Goal: Task Accomplishment & Management: Complete application form

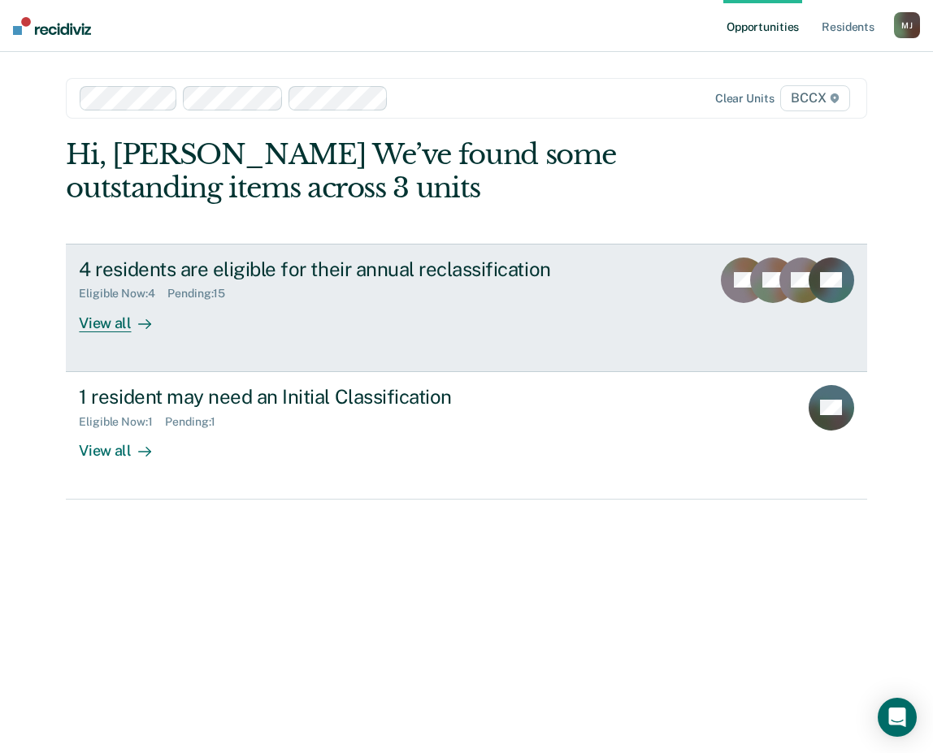
click at [117, 324] on div "View all" at bounding box center [124, 317] width 91 height 32
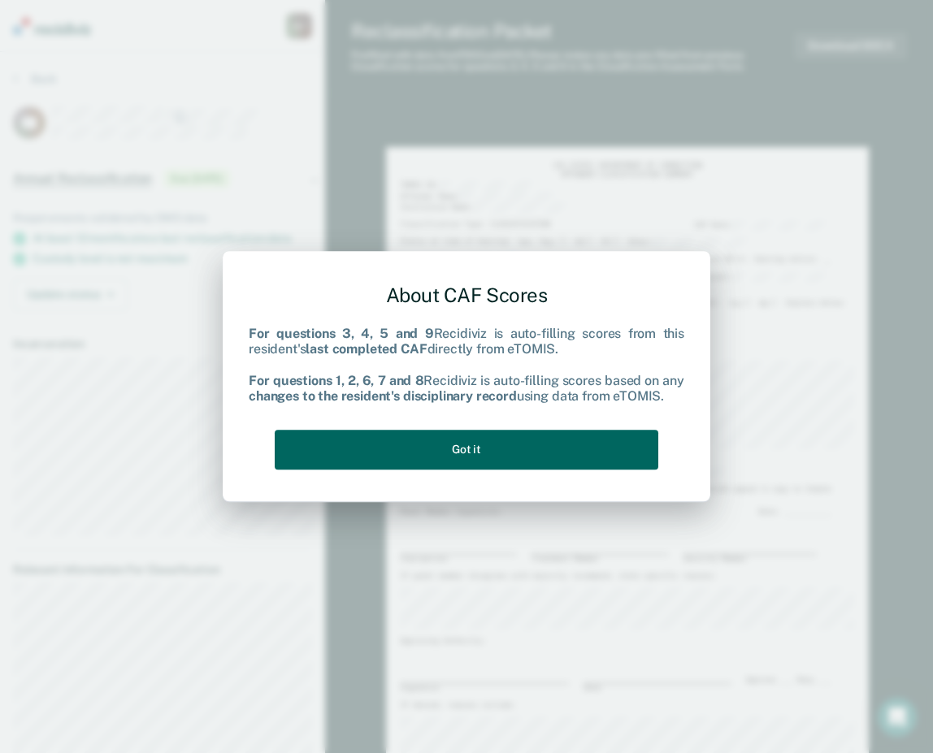
click at [528, 457] on button "Got it" at bounding box center [467, 450] width 384 height 40
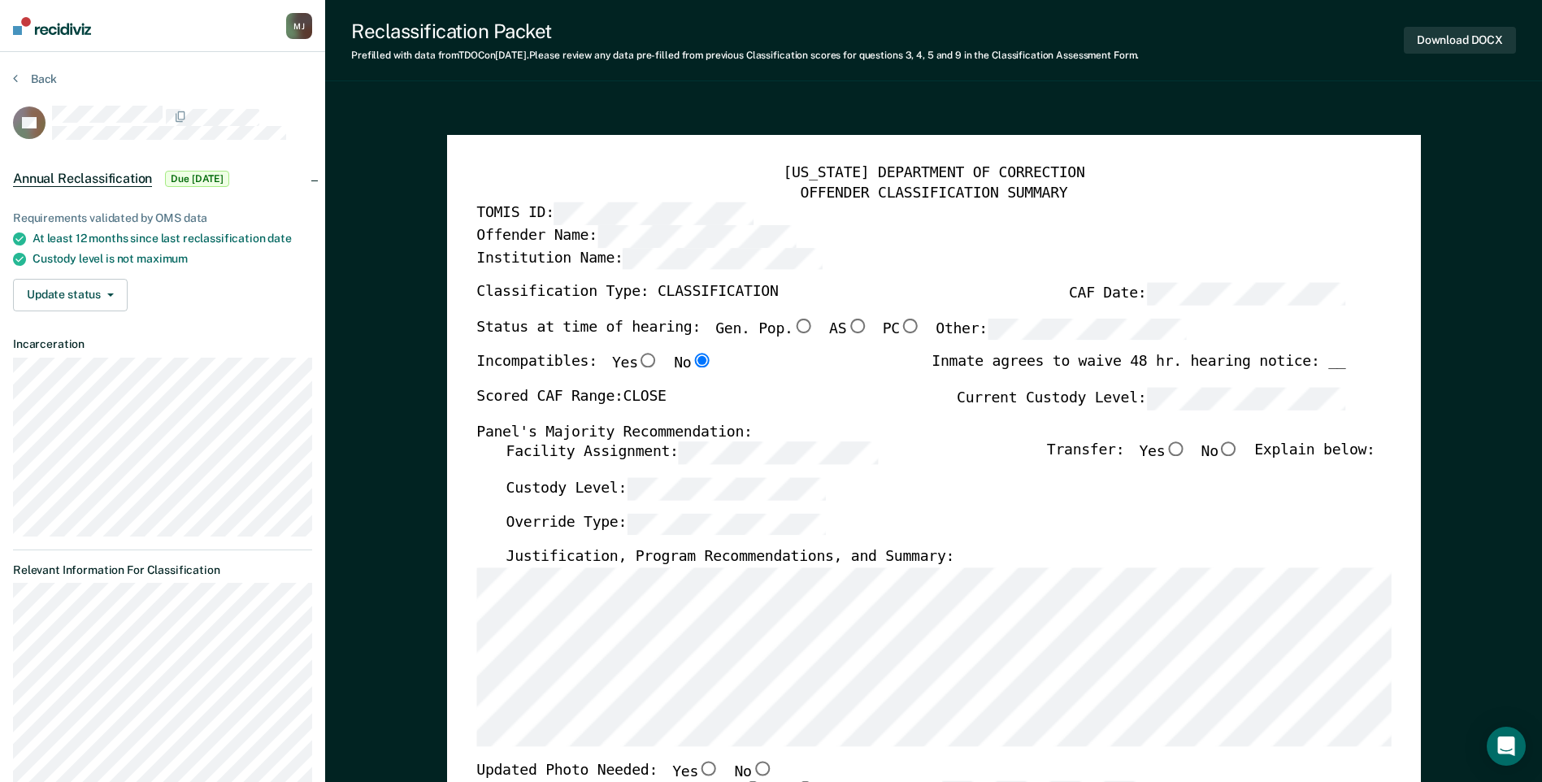
click at [792, 323] on input "Gen. Pop." at bounding box center [802, 326] width 21 height 15
type textarea "x"
radio input "true"
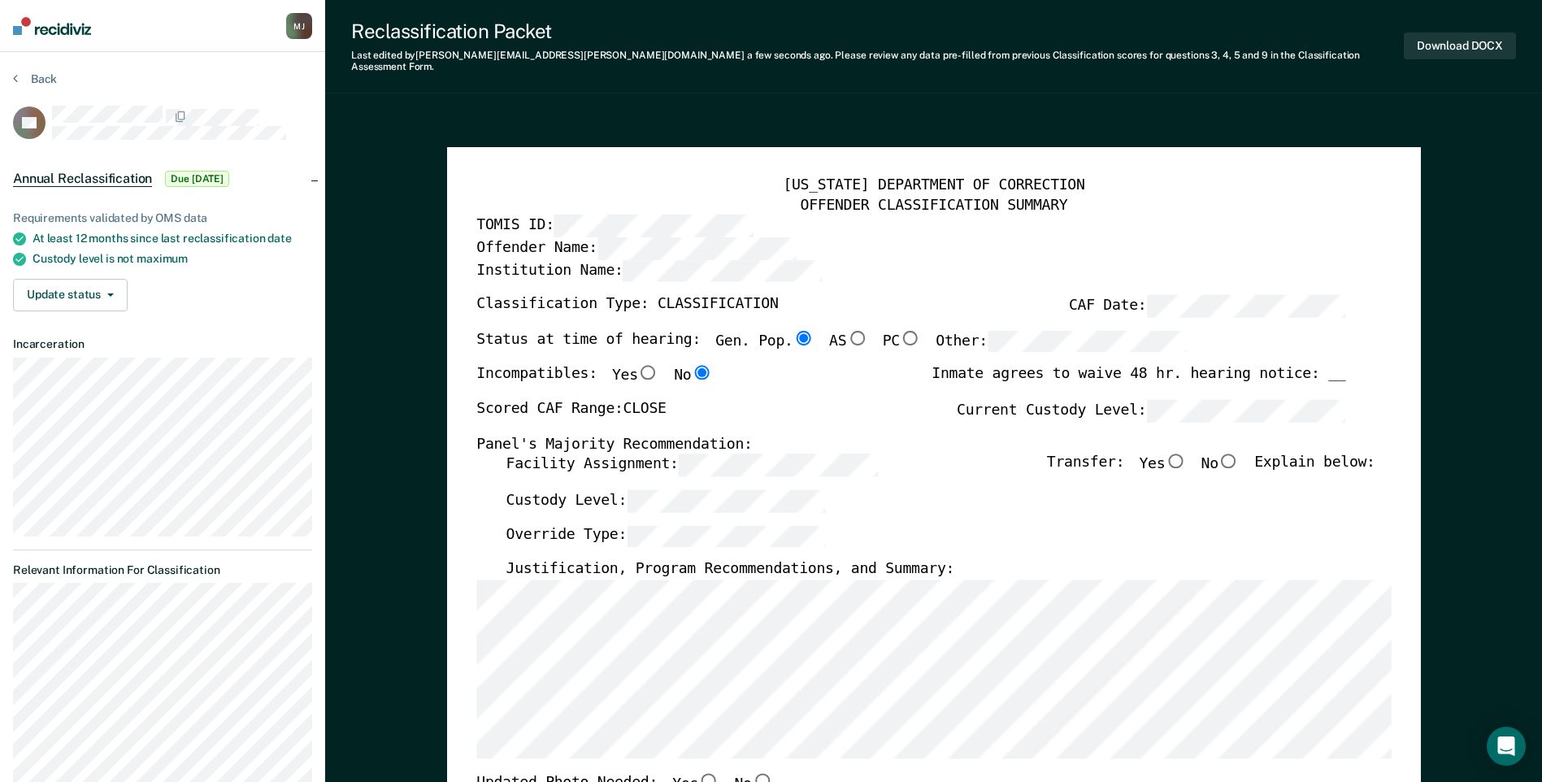
click at [932, 454] on input "No" at bounding box center [1228, 461] width 21 height 15
type textarea "x"
radio input "true"
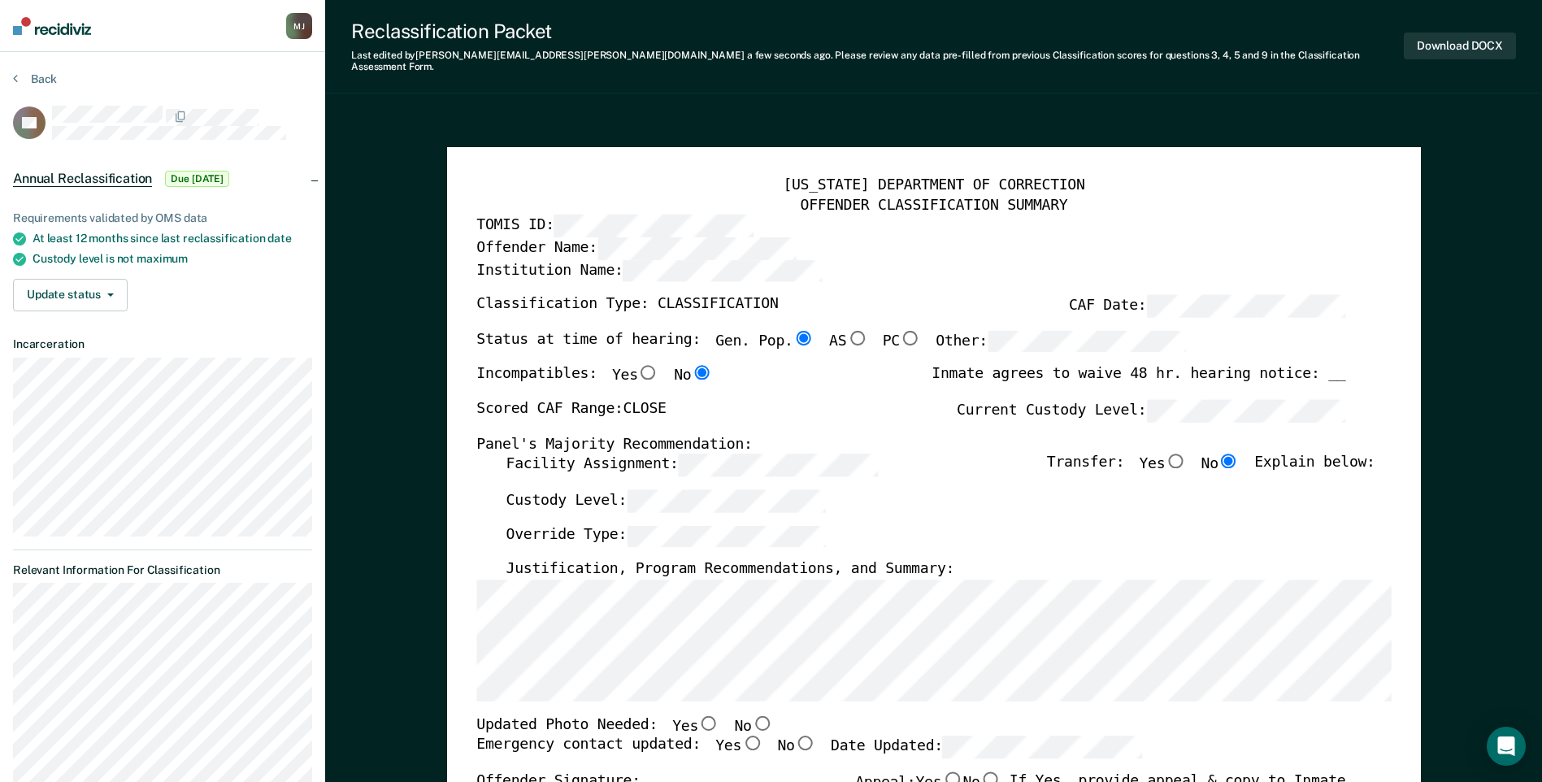
click at [751, 715] on input "No" at bounding box center [761, 722] width 21 height 15
type textarea "x"
radio input "true"
click at [741, 736] on input "Yes" at bounding box center [751, 743] width 21 height 15
type textarea "x"
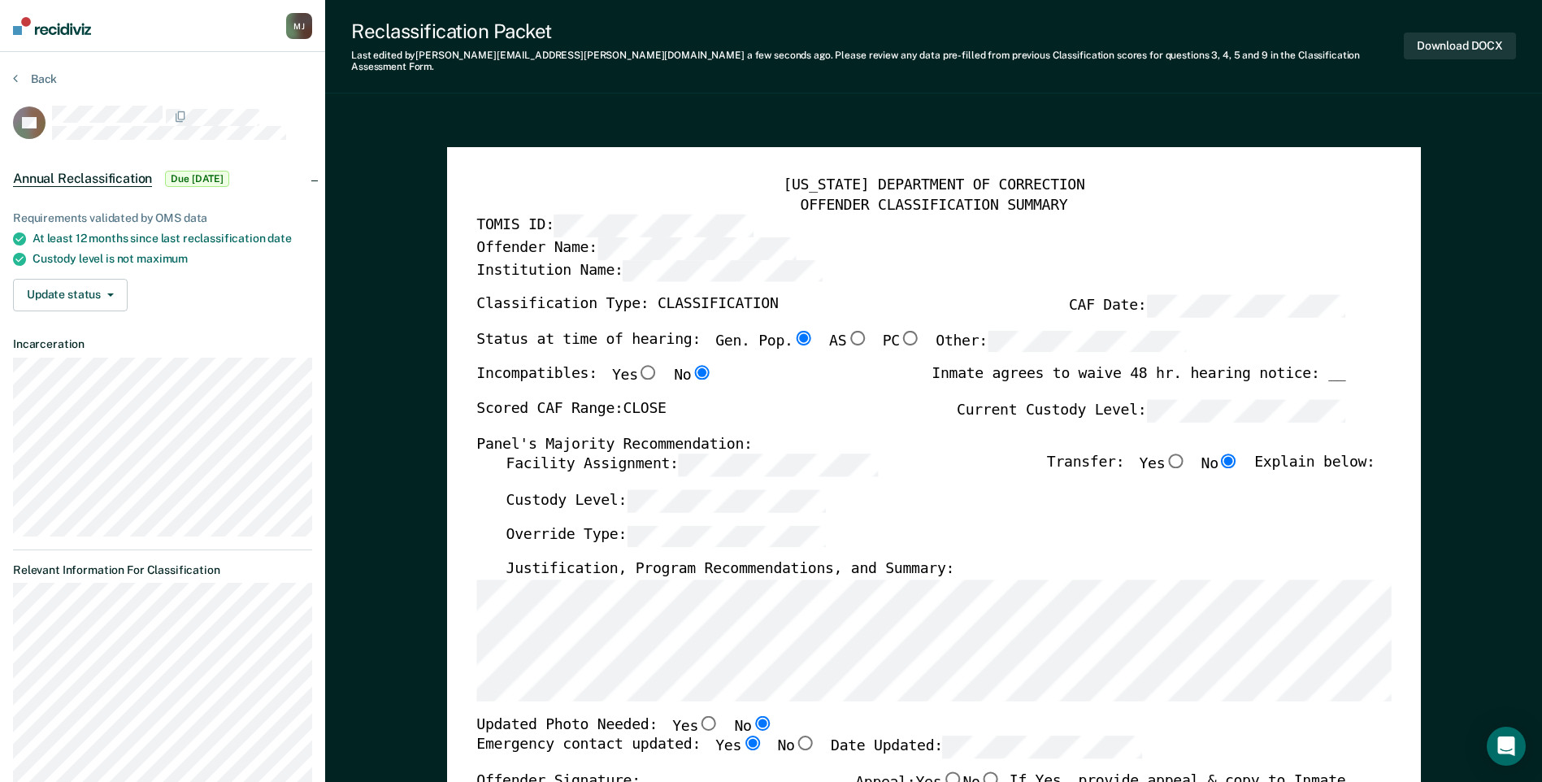
radio input "true"
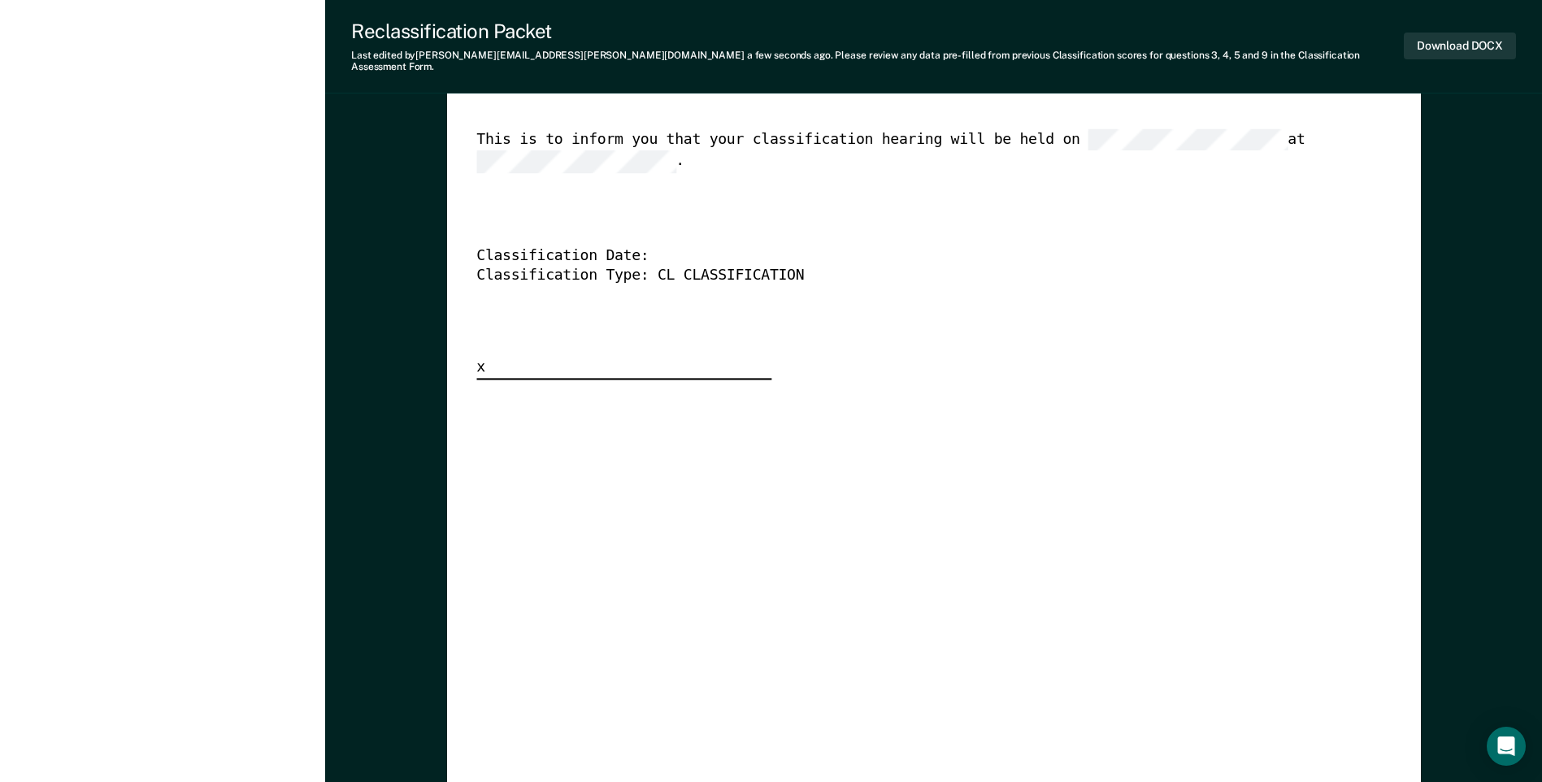
scroll to position [4064, 0]
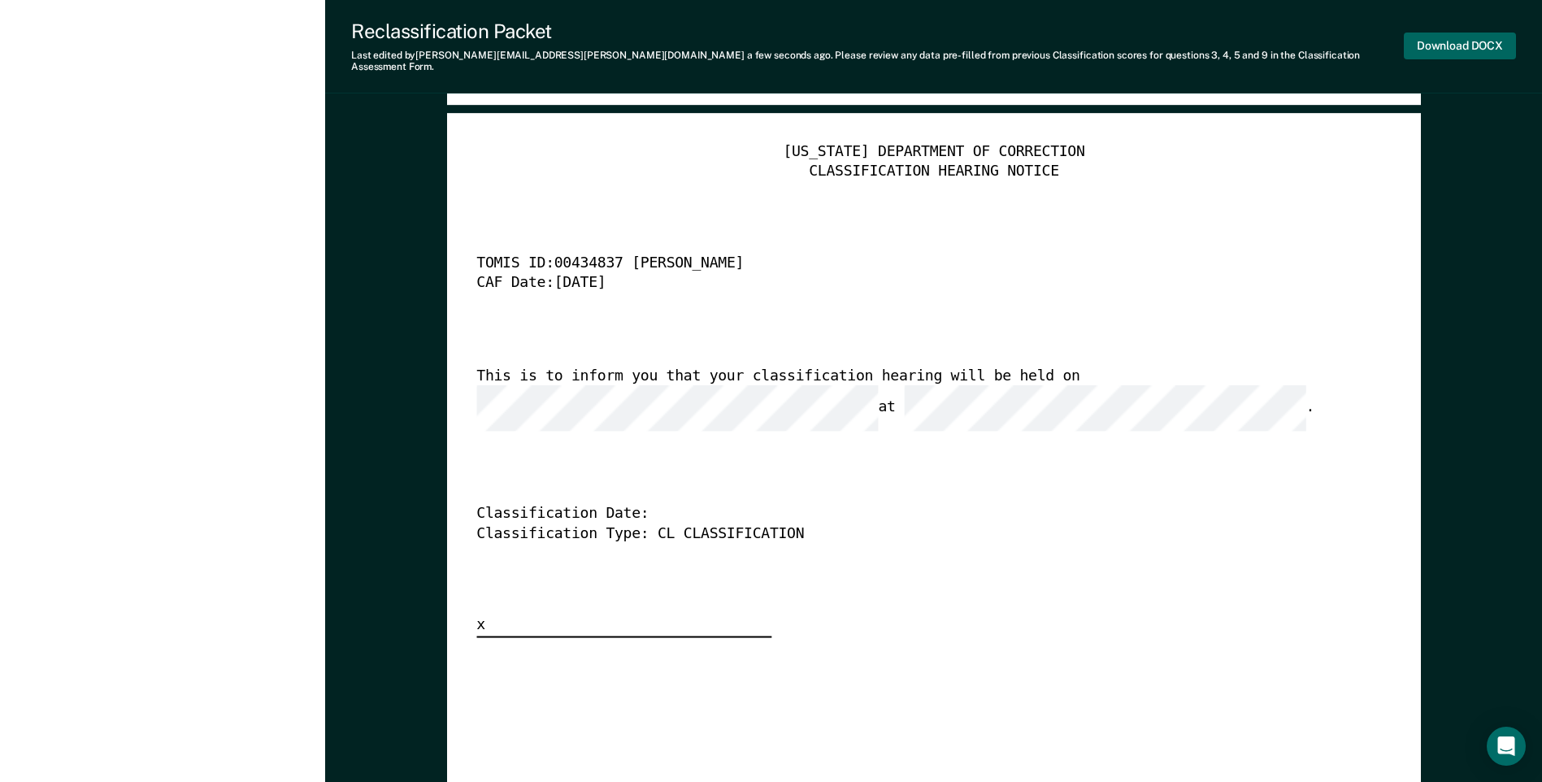
click at [932, 41] on button "Download DOCX" at bounding box center [1460, 46] width 112 height 27
type textarea "x"
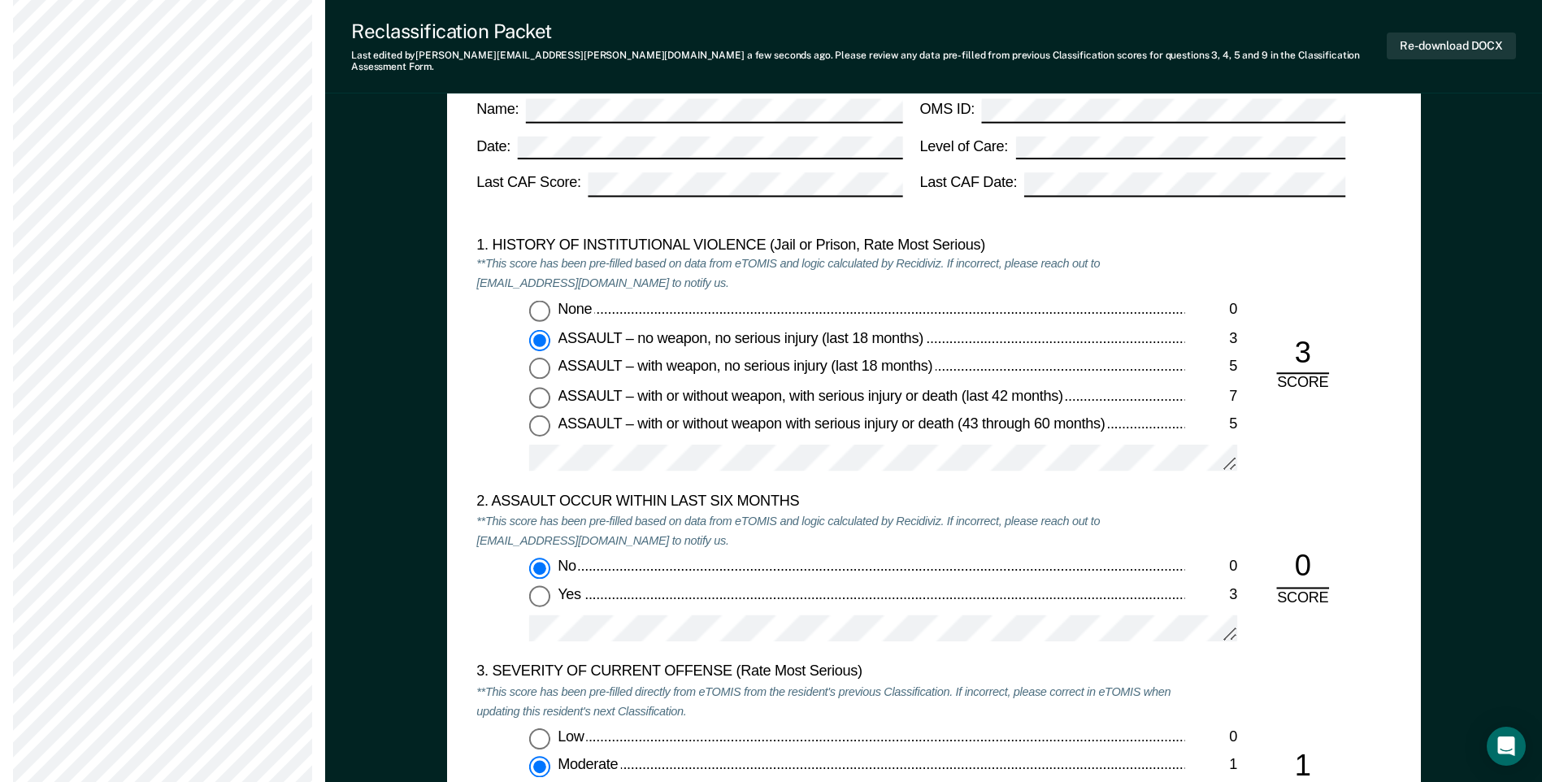
scroll to position [975, 0]
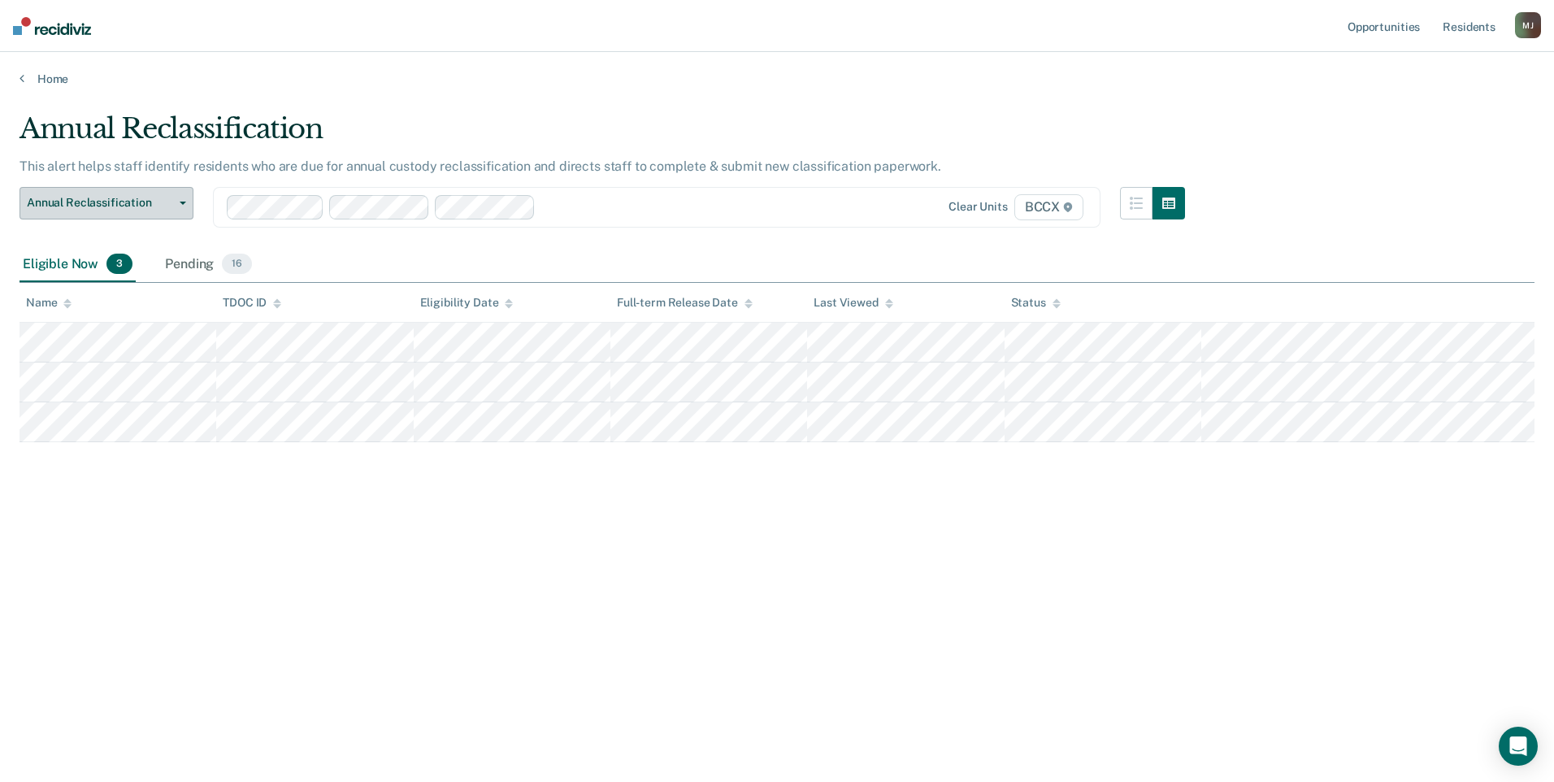
click at [177, 204] on span "button" at bounding box center [179, 203] width 13 height 3
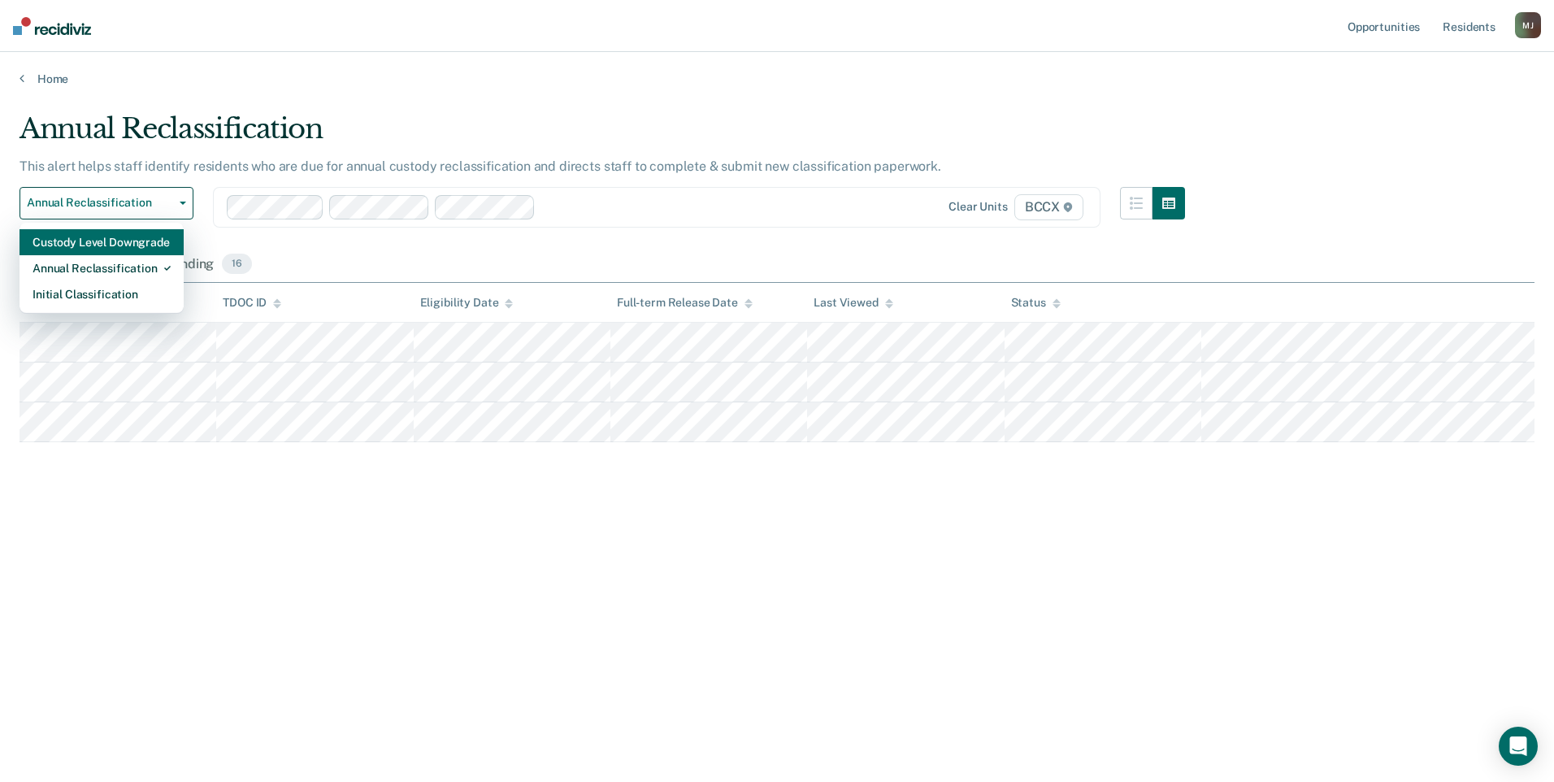
click at [160, 238] on div "Custody Level Downgrade" at bounding box center [102, 242] width 138 height 26
